Goal: Find specific page/section: Find specific page/section

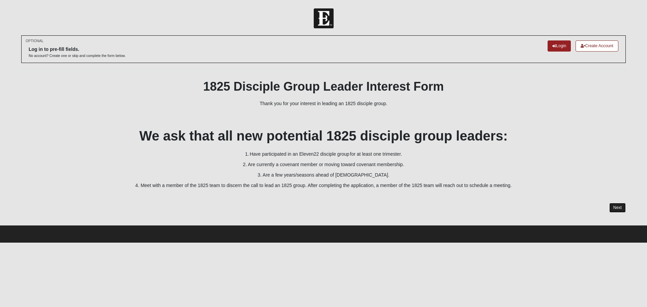
click at [620, 207] on link "Next" at bounding box center [618, 208] width 17 height 10
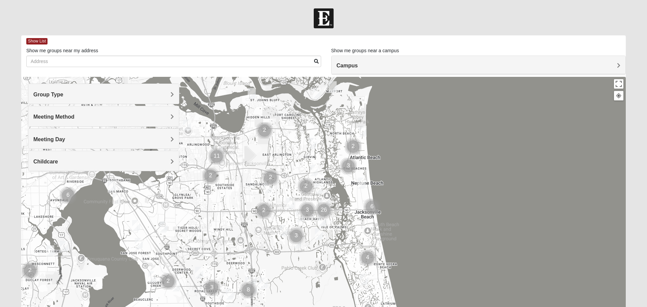
click at [126, 91] on h4 "Group Type" at bounding box center [103, 94] width 141 height 6
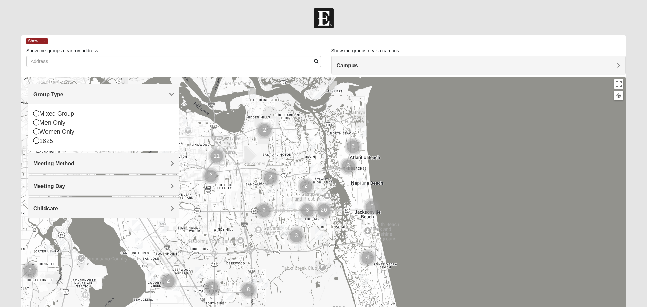
click at [85, 161] on h4 "Meeting Method" at bounding box center [103, 164] width 141 height 6
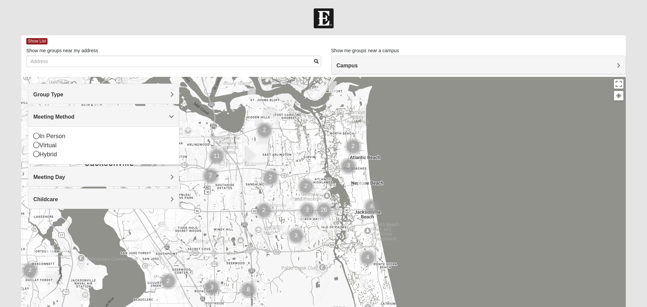
click at [85, 172] on div "Meeting Day" at bounding box center [103, 177] width 151 height 20
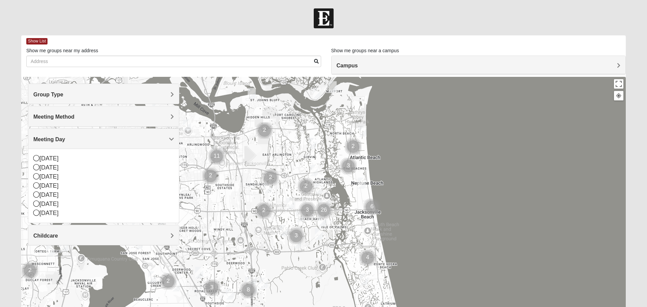
click at [74, 236] on h4 "Childcare" at bounding box center [103, 236] width 141 height 6
